Goal: Task Accomplishment & Management: Complete application form

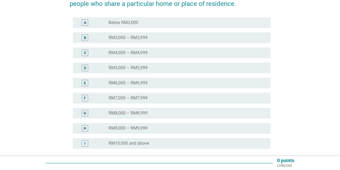
scroll to position [99, 0]
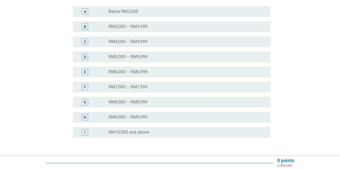
click at [108, 115] on div "H" at bounding box center [92, 117] width 31 height 6
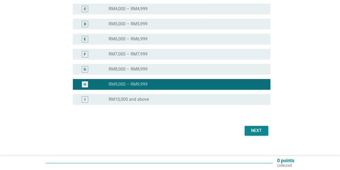
scroll to position [137, 0]
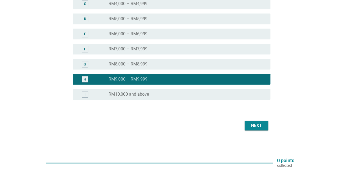
click at [258, 126] on div "Next" at bounding box center [256, 125] width 15 height 6
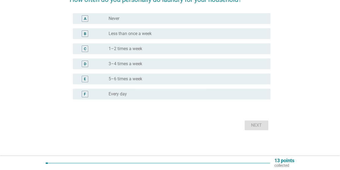
scroll to position [0, 0]
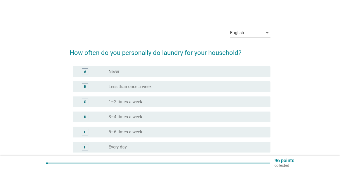
click at [114, 115] on label "3–4 times a week" at bounding box center [126, 116] width 34 height 5
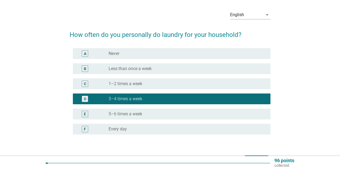
scroll to position [41, 0]
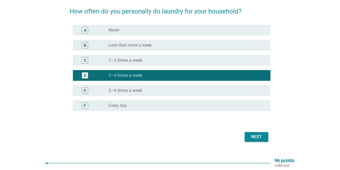
click at [254, 138] on div "Next" at bounding box center [256, 137] width 15 height 6
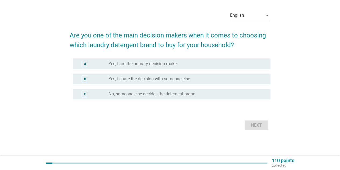
scroll to position [0, 0]
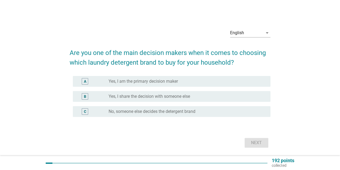
click at [177, 82] on label "Yes, I am the primary decision maker" at bounding box center [143, 81] width 69 height 5
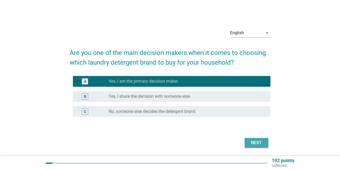
click at [253, 143] on div "Next" at bounding box center [256, 142] width 15 height 6
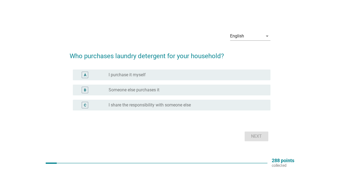
click at [126, 76] on label "I purchase it myself" at bounding box center [127, 74] width 37 height 5
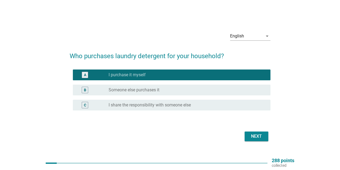
click at [258, 141] on div "Next" at bounding box center [170, 136] width 201 height 13
click at [257, 138] on div "Next" at bounding box center [256, 136] width 15 height 6
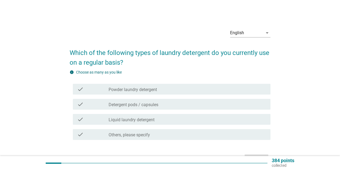
click at [128, 89] on label "Powder laundry detergent" at bounding box center [133, 89] width 48 height 5
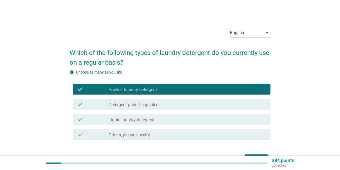
click at [136, 118] on label "Liquid laundry detergent" at bounding box center [132, 119] width 46 height 5
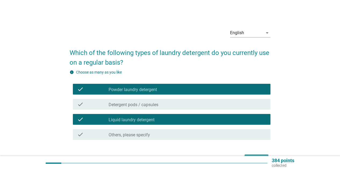
click at [254, 155] on button "Next" at bounding box center [257, 159] width 24 height 10
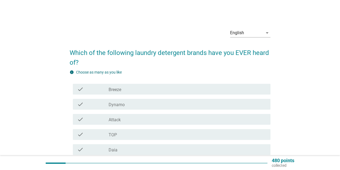
click at [118, 88] on label "Breeze" at bounding box center [115, 89] width 13 height 5
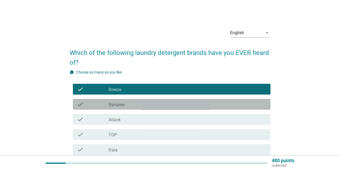
click at [120, 103] on label "Dynamo" at bounding box center [117, 104] width 16 height 5
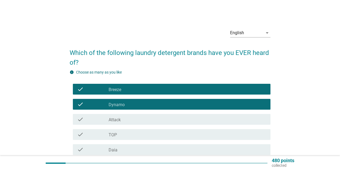
click at [122, 119] on div "check_box_outline_blank Attack" at bounding box center [188, 119] width 158 height 6
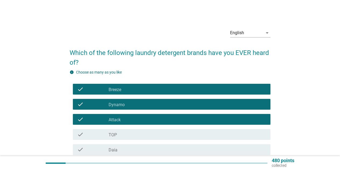
click at [120, 135] on div "check_box_outline_blank TOP" at bounding box center [188, 134] width 158 height 6
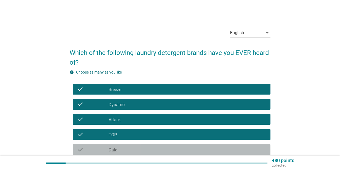
click at [122, 149] on div "check_box_outline_blank Daia" at bounding box center [188, 149] width 158 height 6
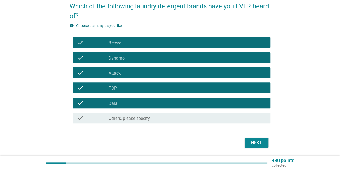
scroll to position [48, 0]
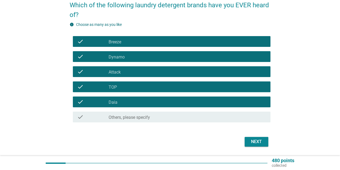
click at [262, 141] on div "Next" at bounding box center [256, 141] width 15 height 6
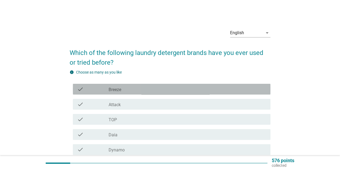
click at [120, 90] on label "Breeze" at bounding box center [115, 89] width 13 height 5
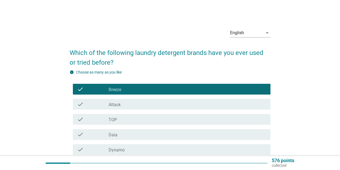
click at [121, 104] on div "check_box_outline_blank Attack" at bounding box center [188, 104] width 158 height 6
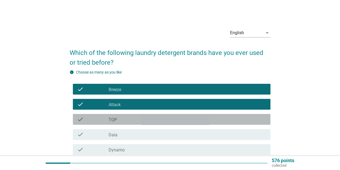
click at [115, 121] on label "TOP" at bounding box center [113, 119] width 8 height 5
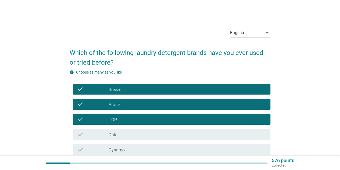
click at [119, 133] on div "check_box_outline_blank Daia" at bounding box center [188, 134] width 158 height 6
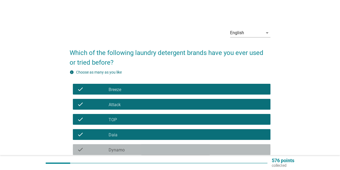
click at [122, 148] on label "Dynamo" at bounding box center [117, 149] width 16 height 5
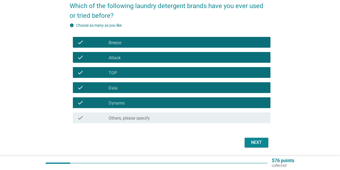
scroll to position [49, 0]
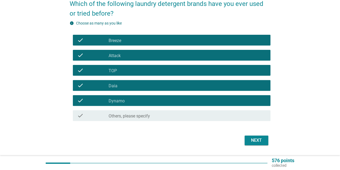
click at [252, 142] on div "Next" at bounding box center [256, 140] width 15 height 6
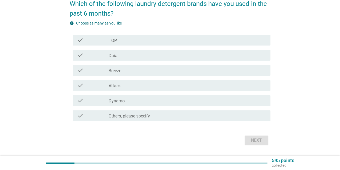
scroll to position [0, 0]
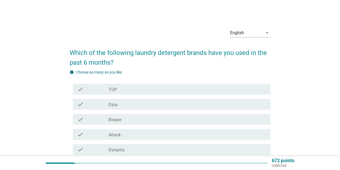
click at [95, 88] on div "check" at bounding box center [92, 89] width 31 height 6
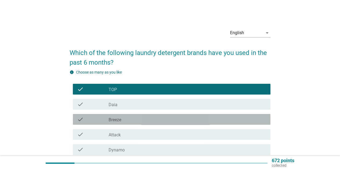
click at [109, 118] on label "Breeze" at bounding box center [115, 119] width 13 height 5
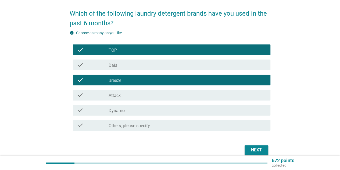
scroll to position [43, 0]
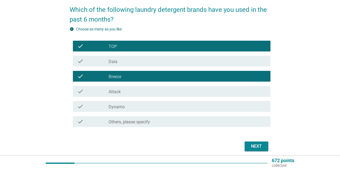
click at [256, 147] on div "Next" at bounding box center [256, 146] width 15 height 6
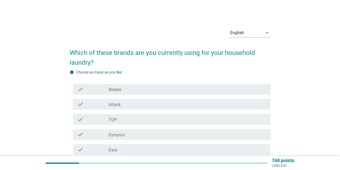
click at [114, 122] on label "TOP" at bounding box center [113, 119] width 8 height 5
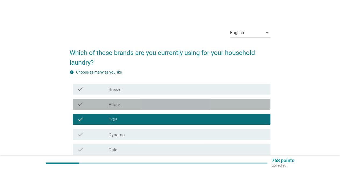
drag, startPoint x: 116, startPoint y: 105, endPoint x: 174, endPoint y: 114, distance: 58.4
click at [116, 105] on label "Attack" at bounding box center [115, 104] width 12 height 5
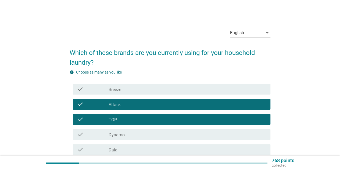
scroll to position [64, 0]
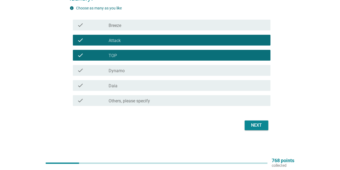
click at [138, 42] on div "check_box_outline_blank Attack" at bounding box center [188, 40] width 158 height 6
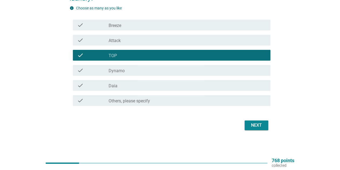
click at [129, 102] on label "Others, please specify" at bounding box center [129, 100] width 41 height 5
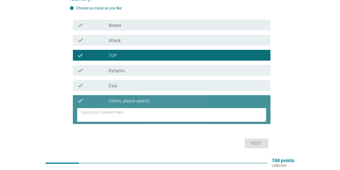
click at [128, 111] on textarea at bounding box center [173, 115] width 186 height 14
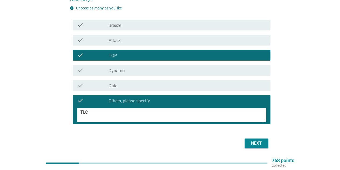
type textarea "TLC"
click at [252, 146] on div "Next" at bounding box center [256, 143] width 15 height 6
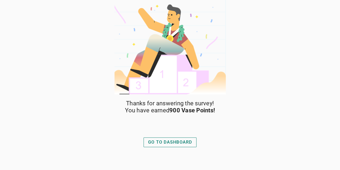
click at [174, 145] on div "GO TO DASHBOARD" at bounding box center [170, 142] width 44 height 6
